Goal: Information Seeking & Learning: Learn about a topic

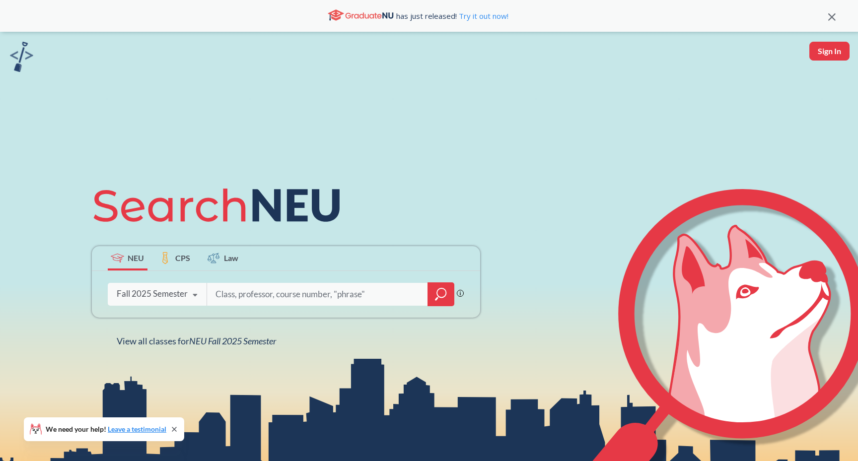
click at [176, 305] on div "Fall 2025 Semester Fall 2025 Semester Summer 2 2025 Semester Summer Full 2025 S…" at bounding box center [157, 294] width 99 height 25
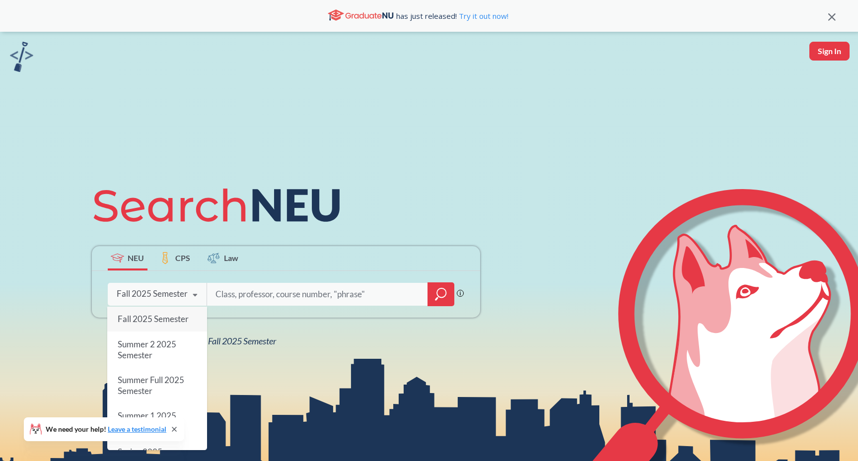
click at [176, 302] on div "Fall 2025 Semester Fall 2025 Semester Summer 2 2025 Semester Summer Full 2025 S…" at bounding box center [157, 294] width 99 height 25
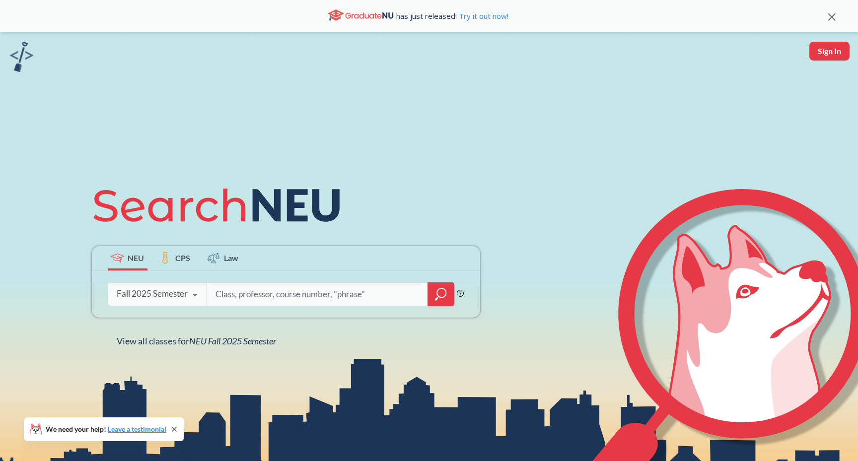
click at [250, 300] on input "search" at bounding box center [317, 294] width 207 height 21
click at [246, 339] on span "NEU Fall 2025 Semester" at bounding box center [232, 341] width 87 height 11
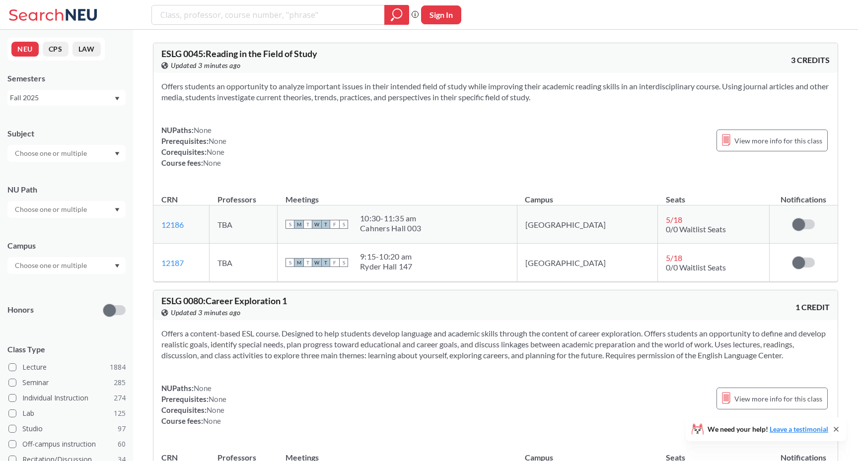
click at [71, 268] on input "text" at bounding box center [51, 266] width 83 height 12
click at [67, 154] on input "text" at bounding box center [51, 153] width 83 height 12
type input "a"
type input "mat"
click at [71, 181] on p "Mathematics" at bounding box center [69, 181] width 112 height 10
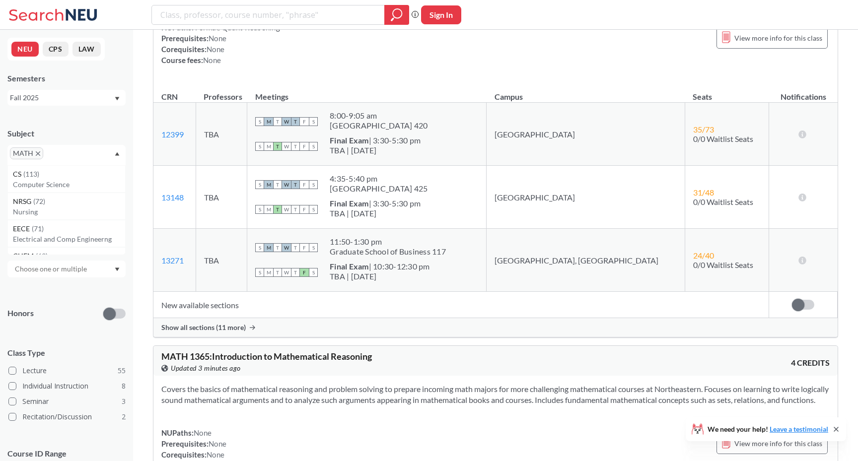
click at [318, 275] on div "S M T W T F S" at bounding box center [286, 273] width 63 height 22
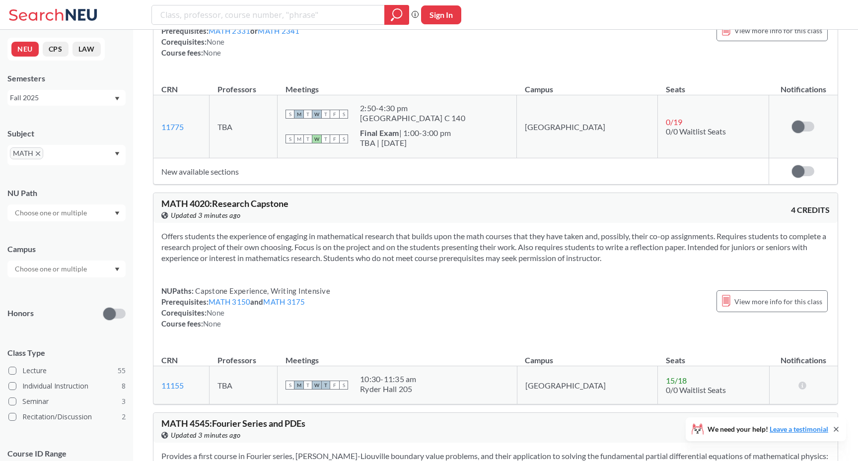
scroll to position [8463, 0]
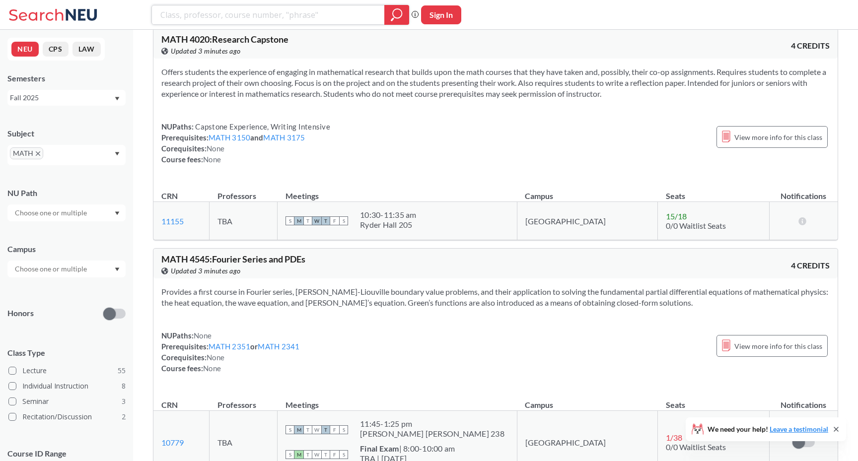
click at [296, 11] on input "search" at bounding box center [268, 14] width 218 height 17
type input "linear algebra"
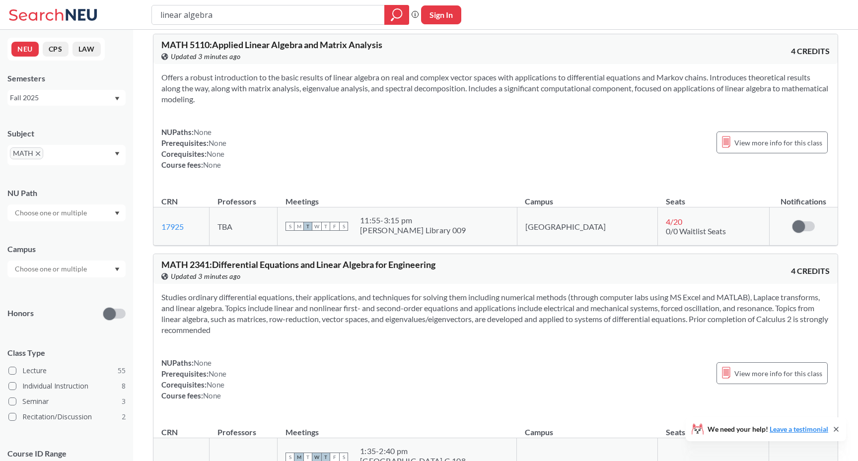
scroll to position [431, 0]
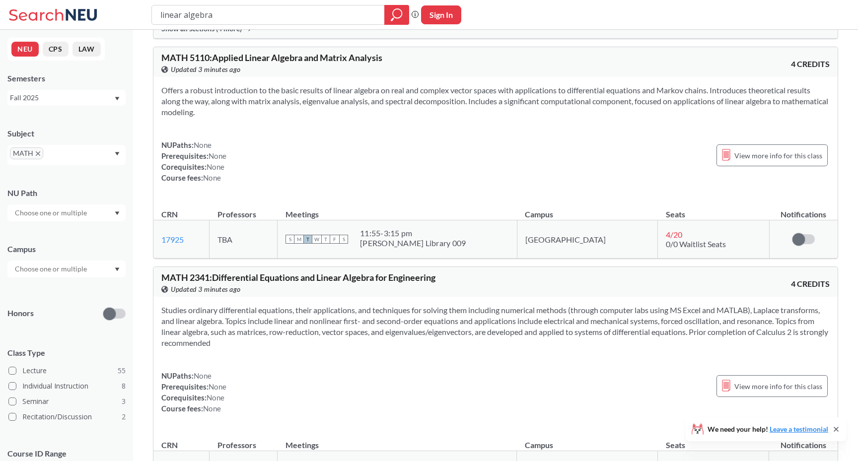
click at [344, 167] on div "NUPaths: None Prerequisites: None Corequisites: None Course fees: None View mor…" at bounding box center [495, 162] width 668 height 44
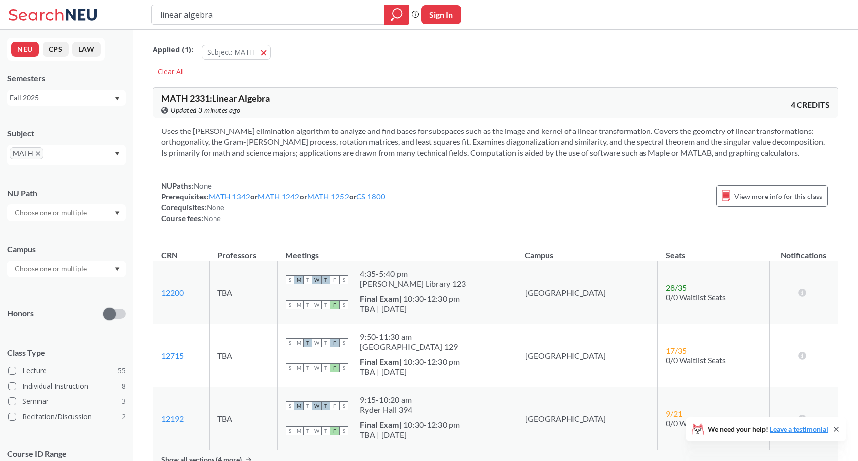
scroll to position [181, 0]
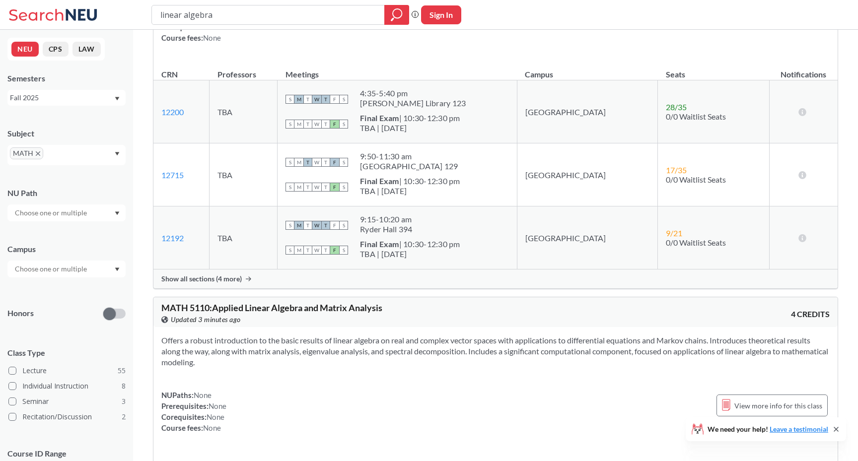
click at [84, 96] on div "Fall 2025" at bounding box center [62, 97] width 104 height 11
click at [83, 166] on div "Fall 2024" at bounding box center [66, 173] width 118 height 27
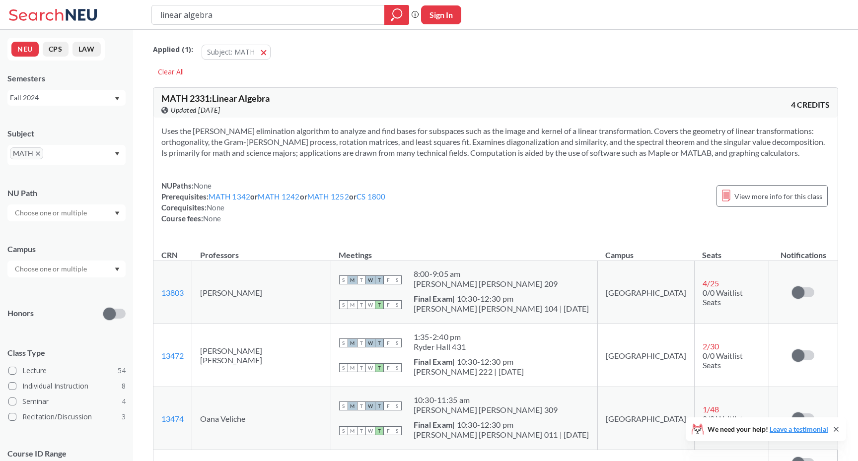
click at [228, 11] on input "linear algebra" at bounding box center [268, 14] width 218 height 17
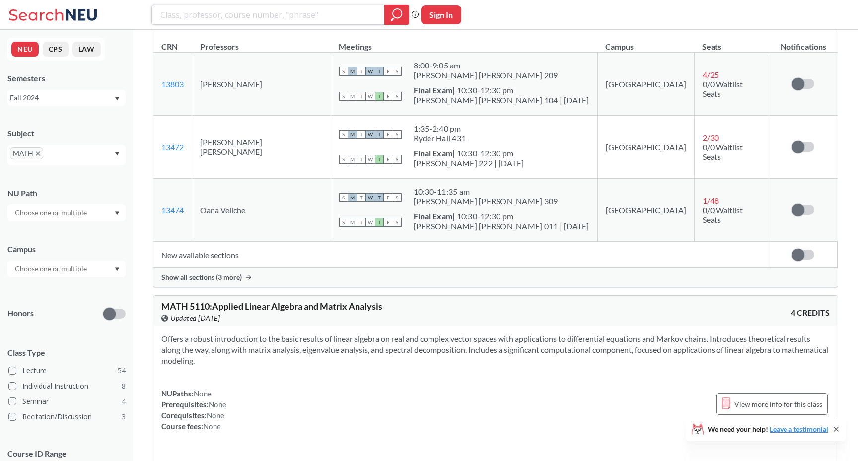
scroll to position [242, 0]
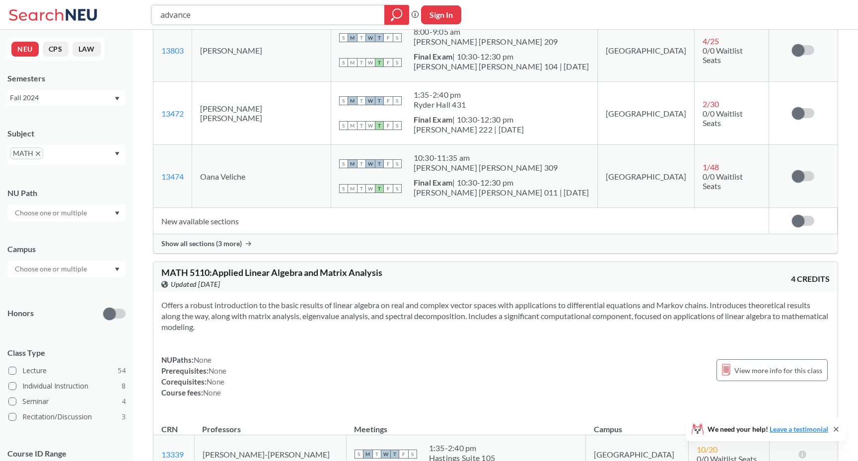
type input "advanced"
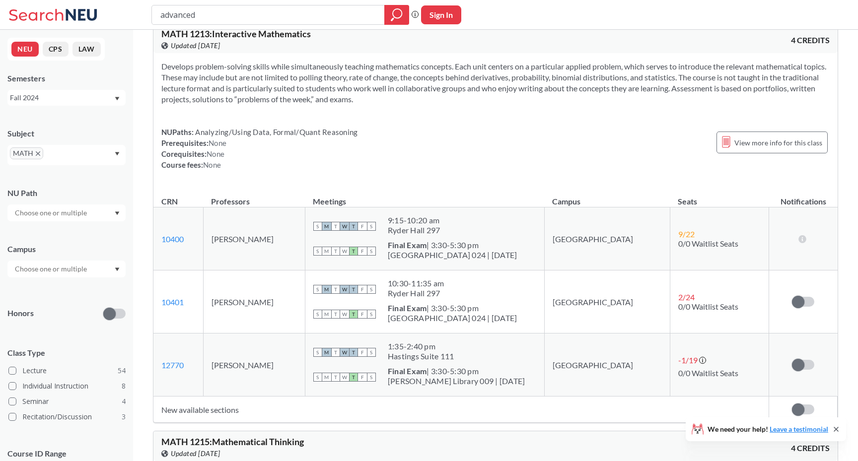
scroll to position [877, 0]
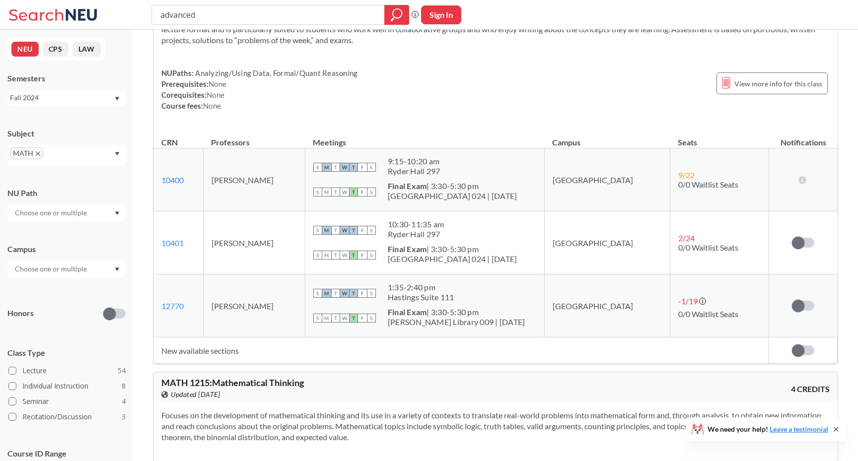
click at [56, 93] on div "Fall 2024" at bounding box center [62, 97] width 104 height 11
click at [61, 168] on div "Spring 2025" at bounding box center [69, 171] width 112 height 11
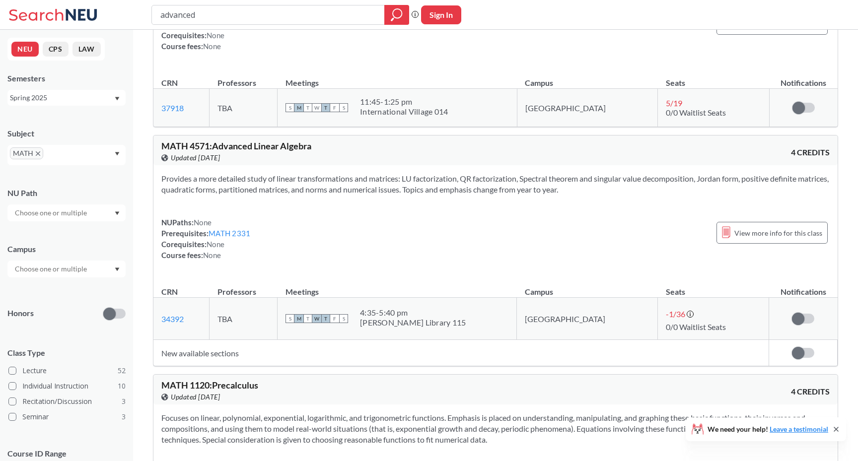
scroll to position [238, 0]
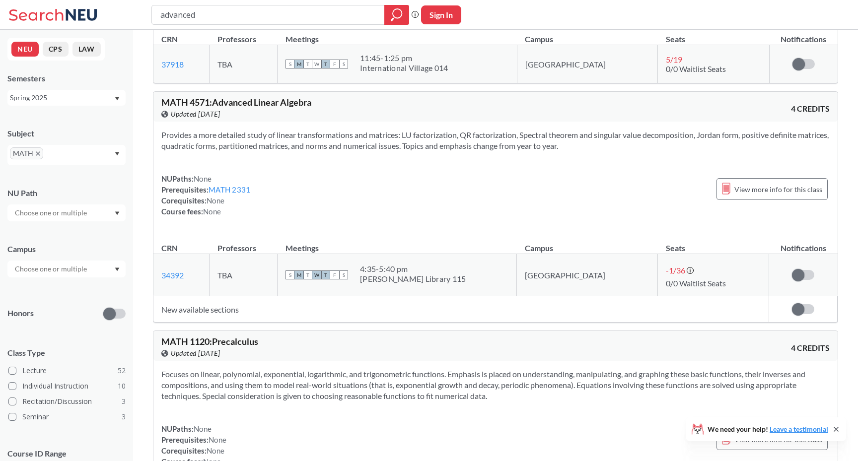
click at [316, 182] on div "NUPaths: None Prerequisites: MATH 2331 Corequisites: None Course fees: None Vie…" at bounding box center [495, 195] width 668 height 44
click at [257, 305] on td "New available sections" at bounding box center [461, 309] width 616 height 26
drag, startPoint x: 244, startPoint y: 310, endPoint x: 249, endPoint y: 305, distance: 7.7
click at [250, 305] on td "New available sections" at bounding box center [461, 309] width 616 height 26
click at [39, 152] on icon "X to remove pill" at bounding box center [38, 153] width 4 height 4
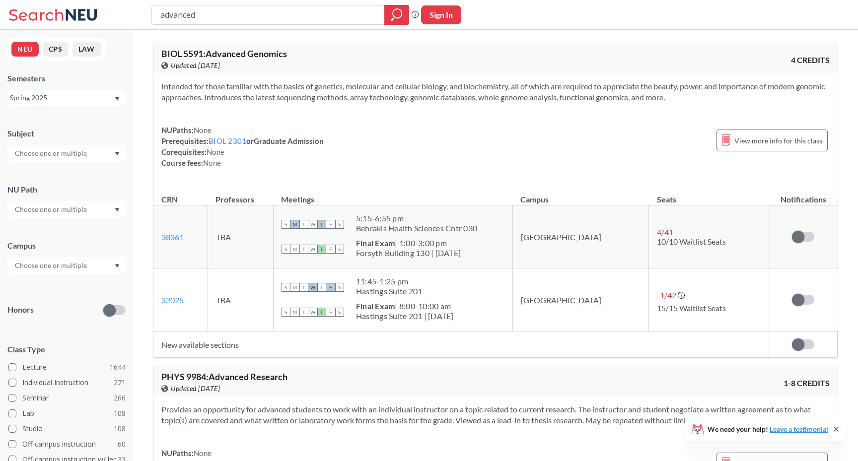
click at [54, 156] on input "text" at bounding box center [51, 153] width 83 height 12
type input "mat"
click at [59, 170] on div "MATH ( 68 )" at bounding box center [69, 170] width 112 height 11
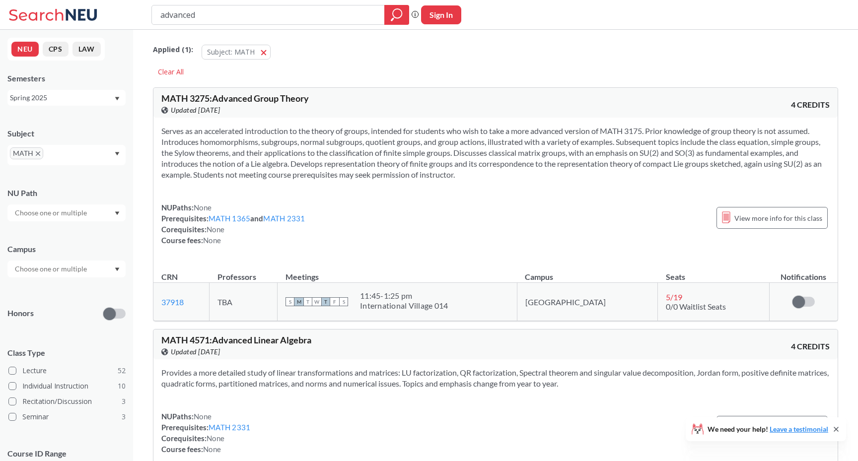
click at [71, 85] on div "Semesters Spring 2025" at bounding box center [66, 89] width 118 height 33
click at [71, 91] on div "Spring 2025" at bounding box center [66, 98] width 118 height 16
click at [74, 166] on div "Fall 2024" at bounding box center [69, 171] width 112 height 11
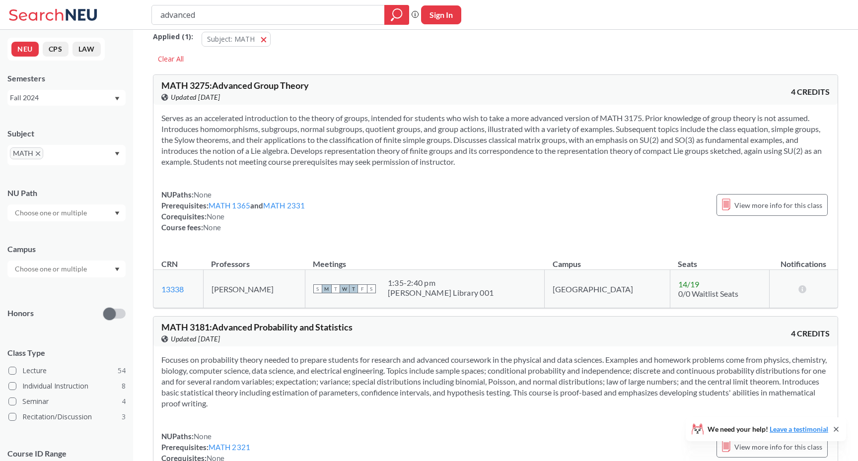
scroll to position [16, 0]
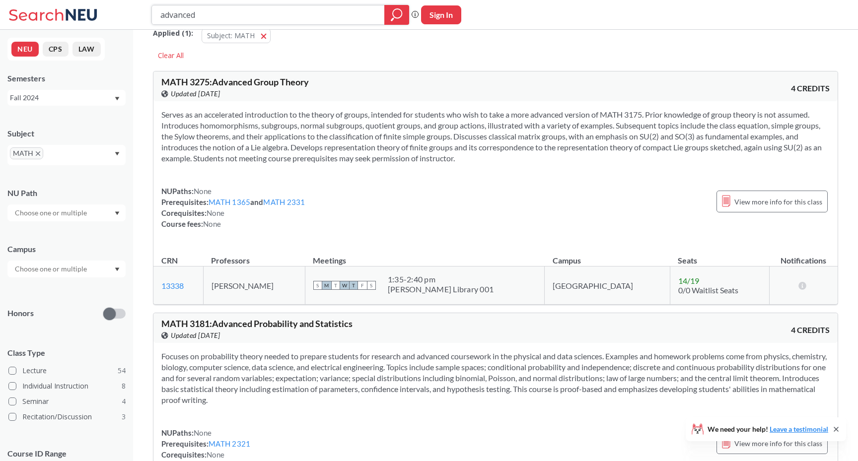
drag, startPoint x: 252, startPoint y: 18, endPoint x: 0, endPoint y: 0, distance: 252.9
click at [0, 0] on div "advanced Phrase search guarantees the exact search appears in the results. Ex. …" at bounding box center [429, 15] width 858 height 30
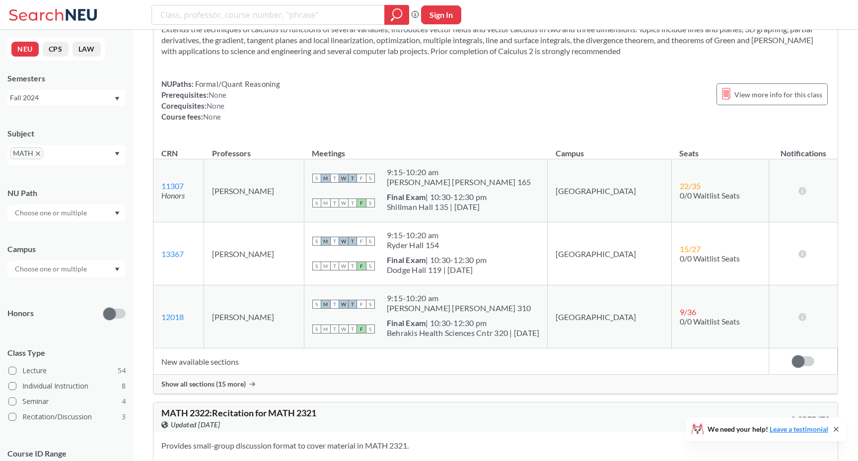
click at [239, 209] on td "[PERSON_NAME]" at bounding box center [254, 190] width 100 height 63
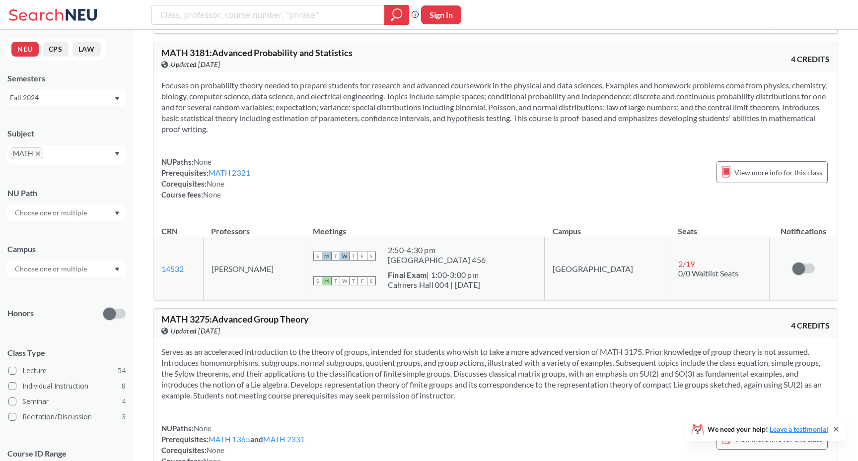
scroll to position [7490, 0]
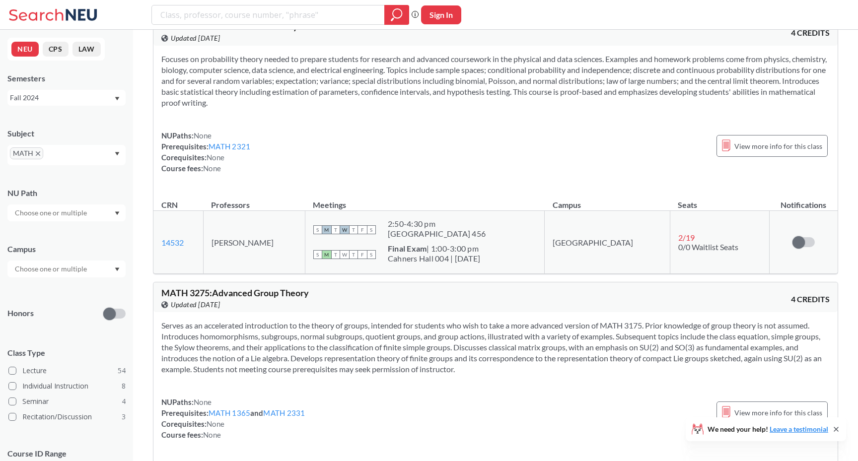
click at [312, 174] on div "NUPaths: None Prerequisites: MATH 2321 Corequisites: None Course fees: None Vie…" at bounding box center [495, 152] width 668 height 44
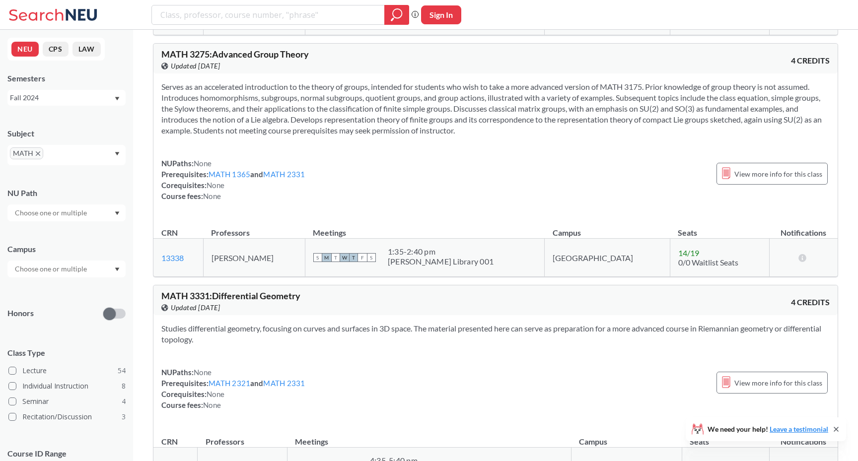
scroll to position [7935, 0]
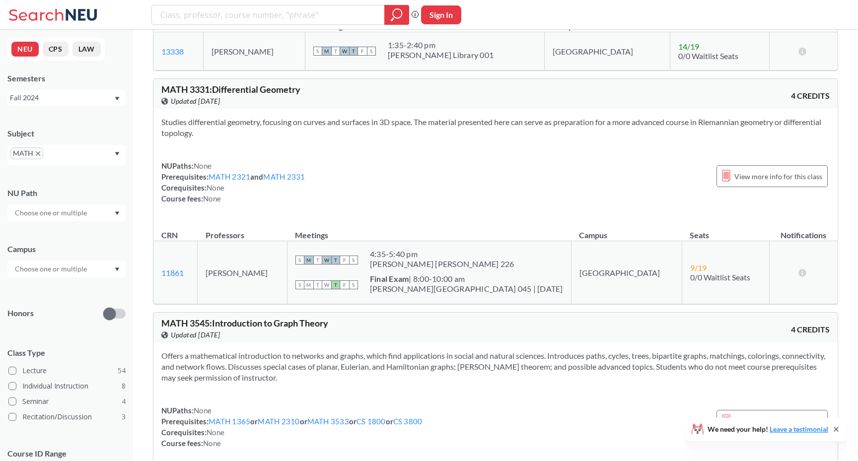
click at [537, 139] on section "Studies differential geometry, focusing on curves and surfaces in 3D space. The…" at bounding box center [495, 128] width 668 height 22
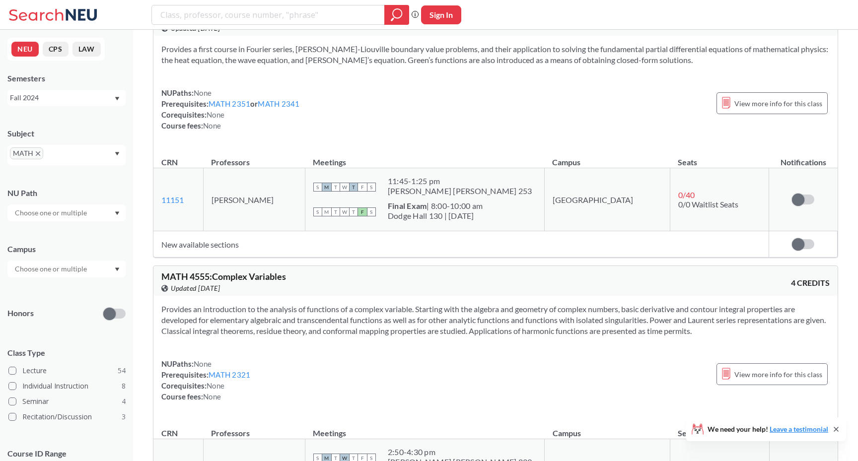
scroll to position [9009, 0]
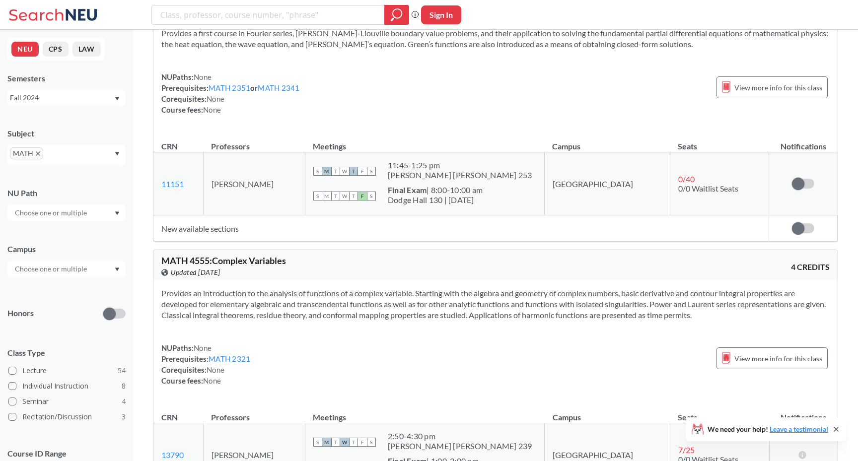
click at [523, 152] on th "Meetings" at bounding box center [424, 141] width 239 height 21
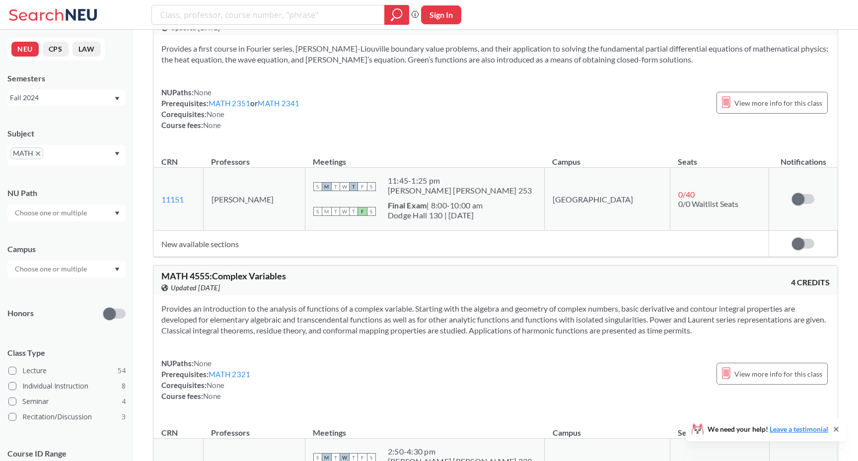
scroll to position [8995, 0]
